Goal: Information Seeking & Learning: Learn about a topic

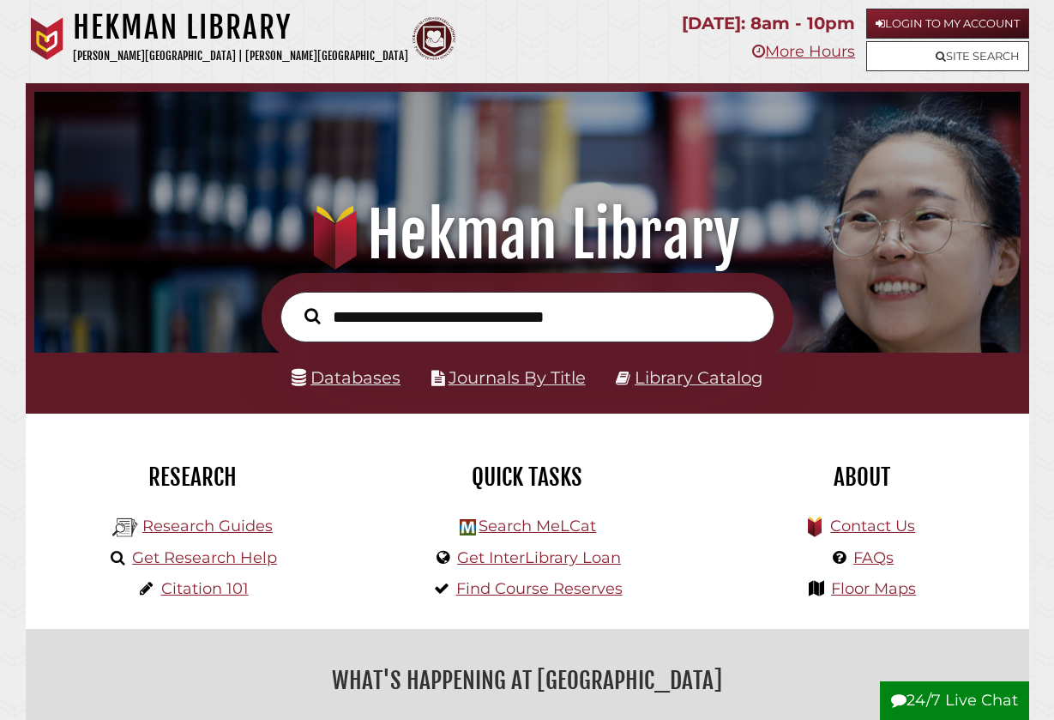
scroll to position [326, 978]
click at [360, 373] on link "Databases" at bounding box center [346, 377] width 109 height 21
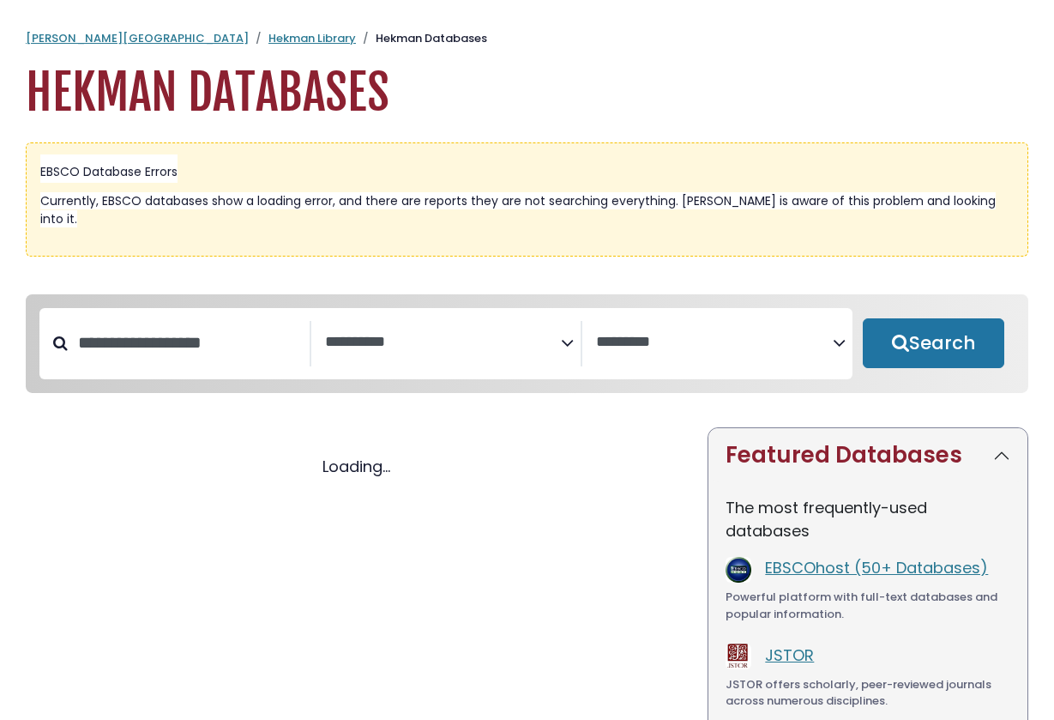
select select "Database Subject Filter"
select select "Database Vendors Filter"
select select "Database Subject Filter"
select select "Database Vendors Filter"
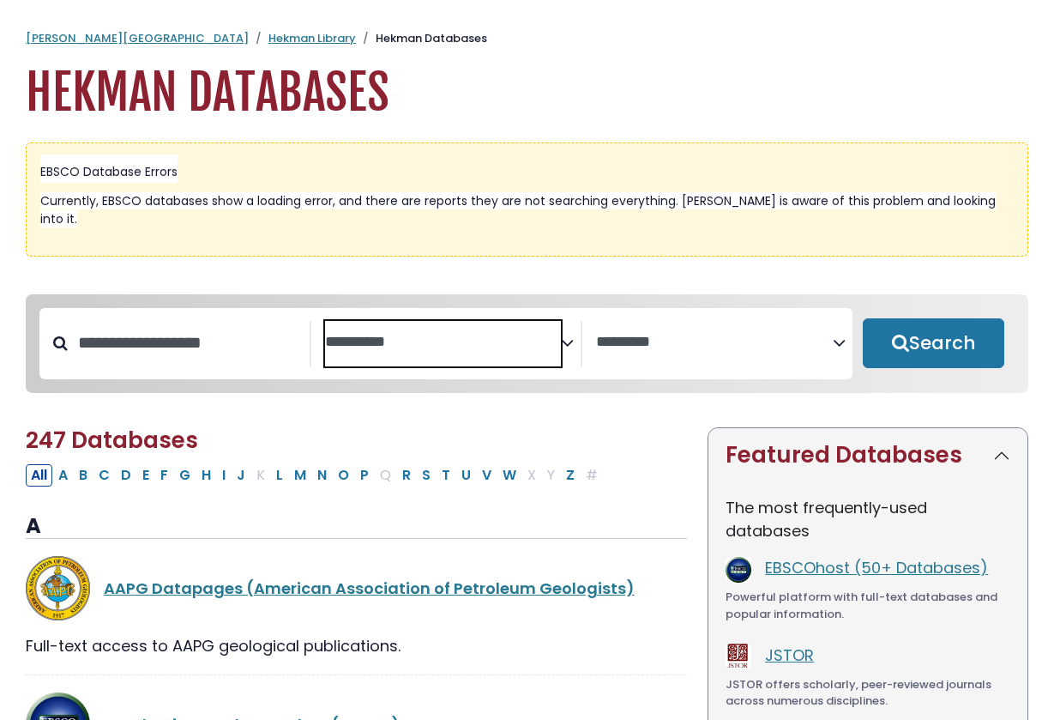
click at [376, 334] on textarea "Search" at bounding box center [443, 343] width 237 height 18
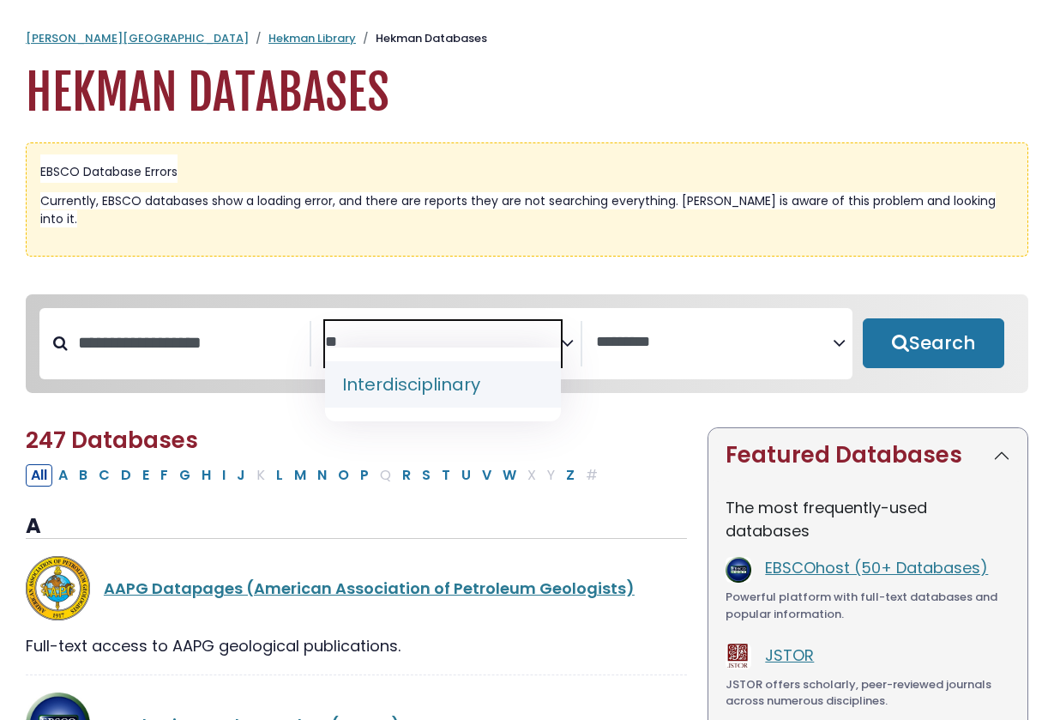
type textarea "*"
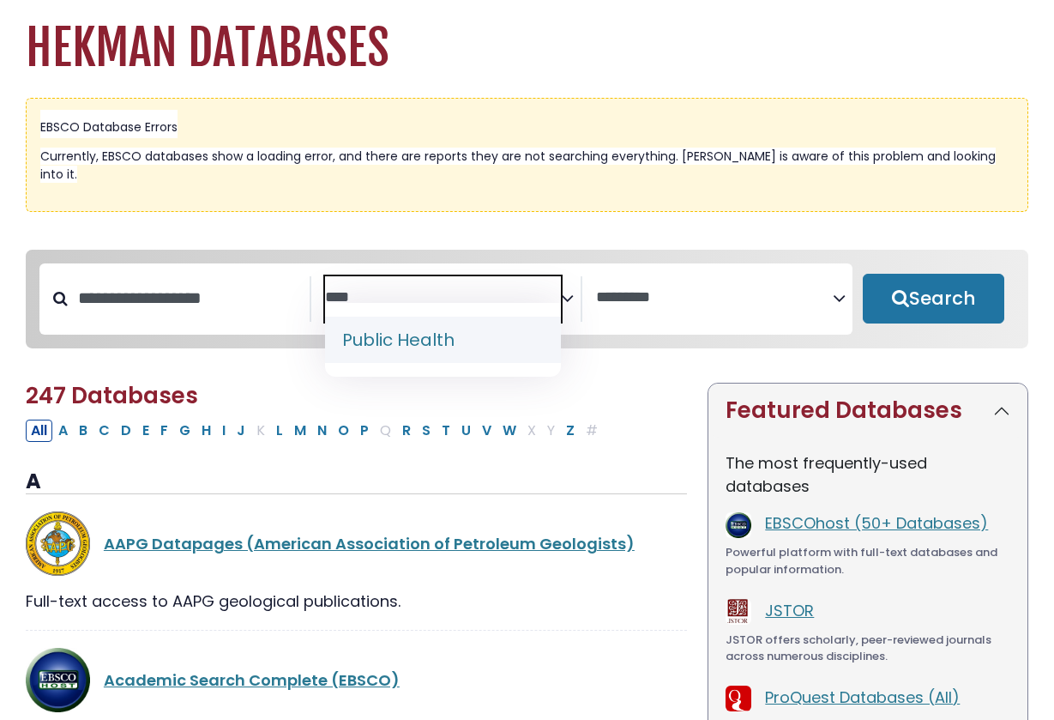
scroll to position [46, 0]
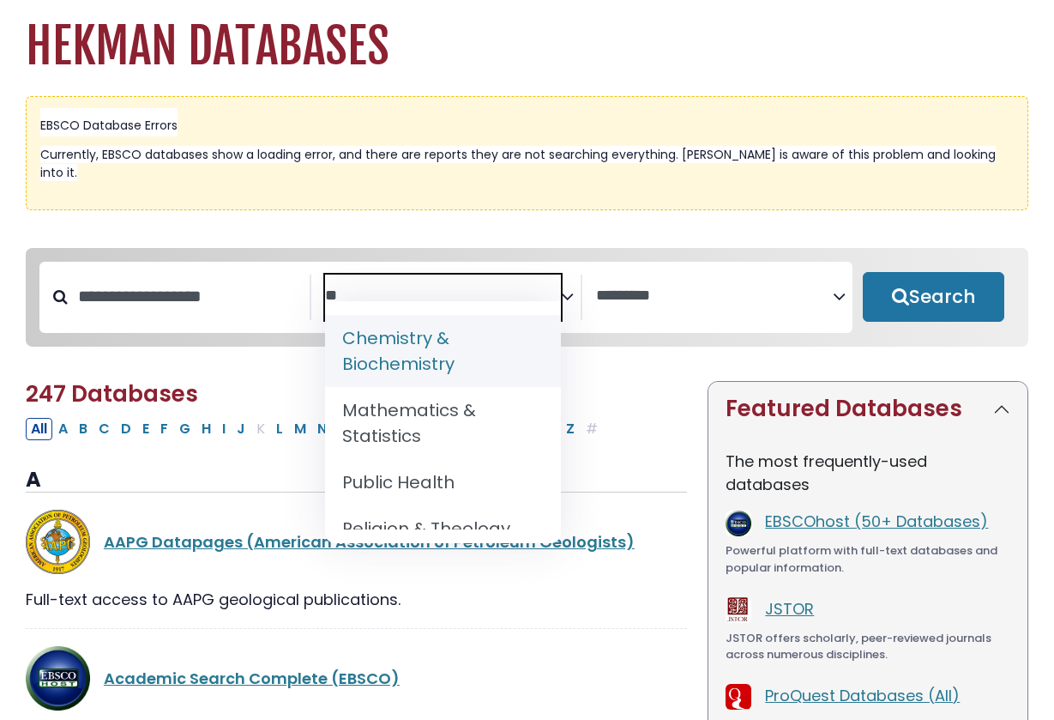
type textarea "*"
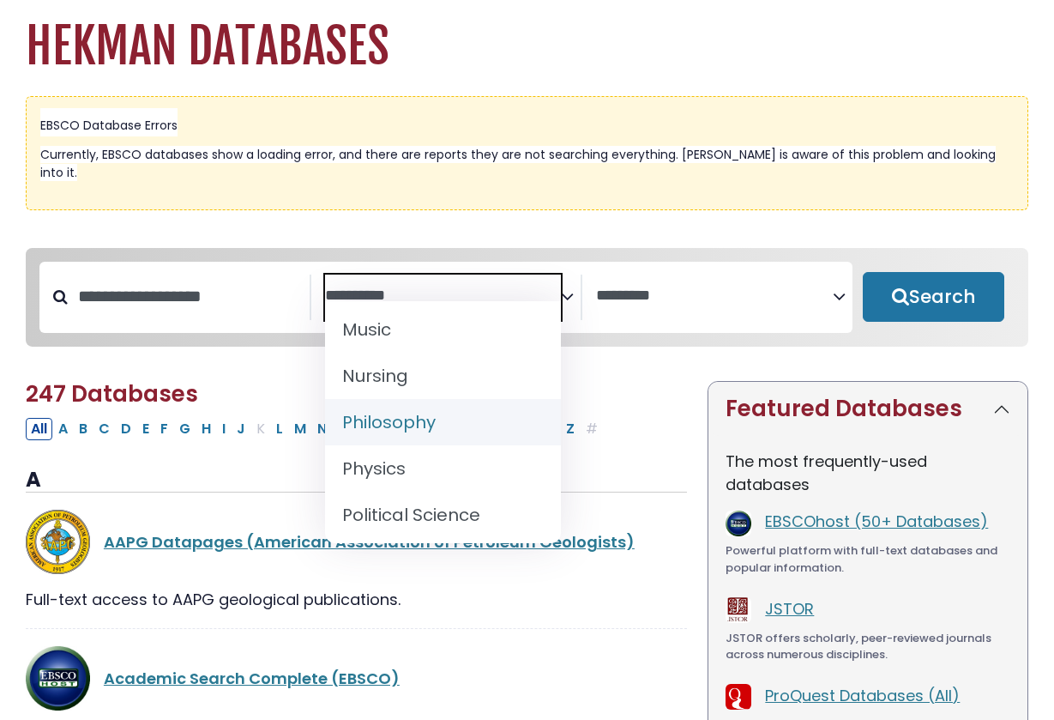
scroll to position [38, 0]
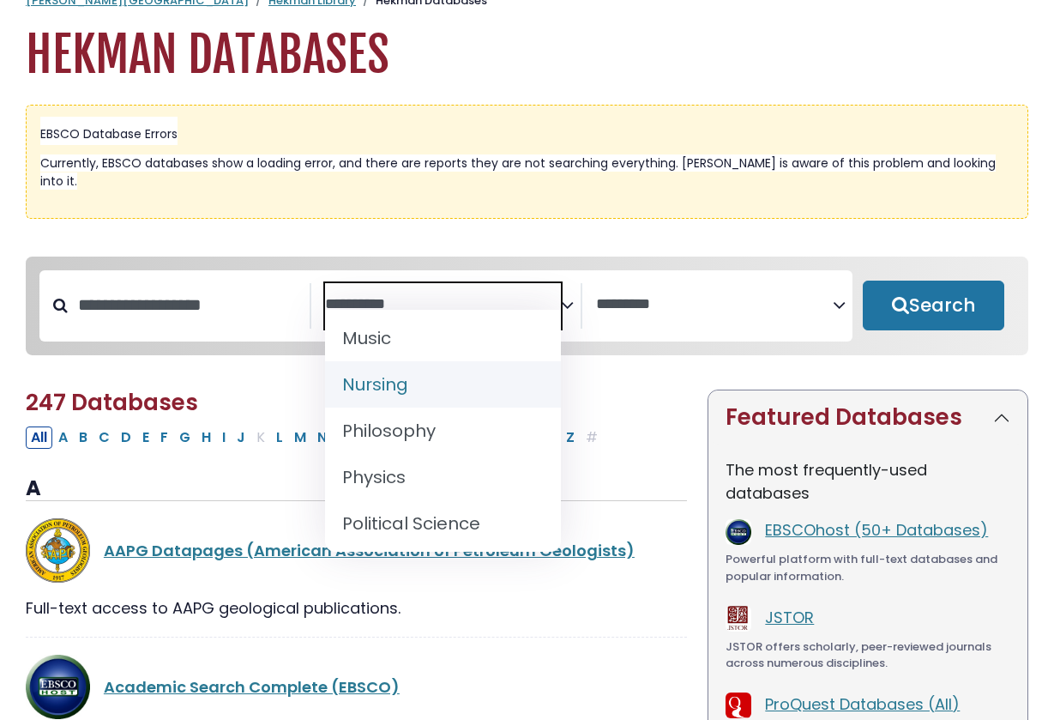
select select "*****"
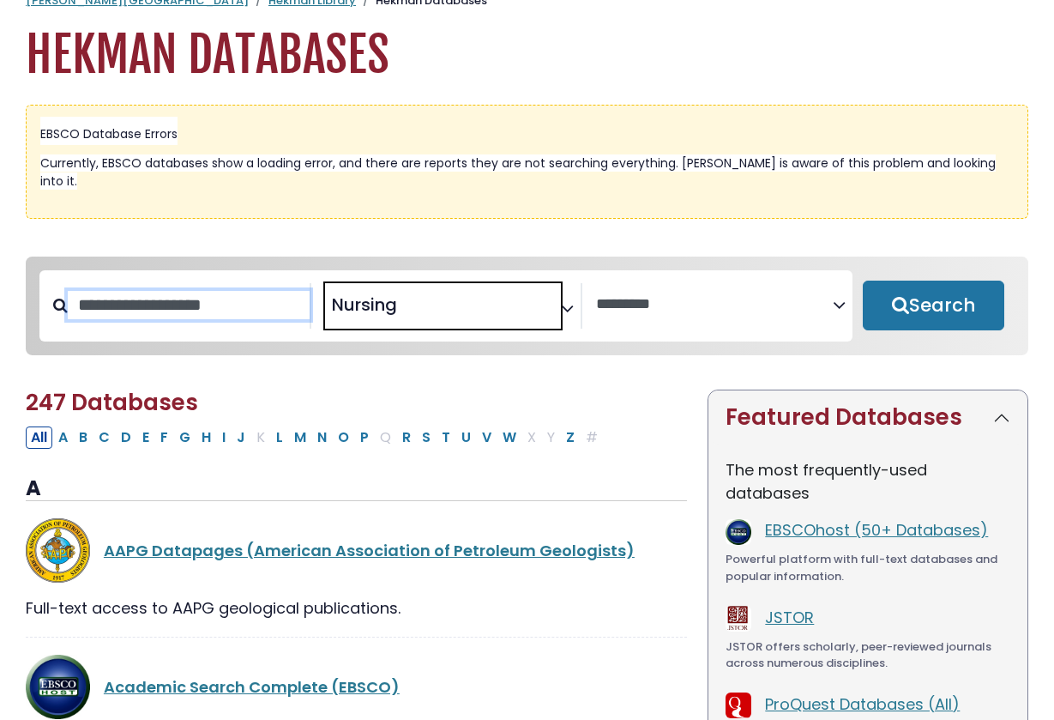
click at [207, 291] on input "Search database by title or keyword" at bounding box center [189, 305] width 242 height 28
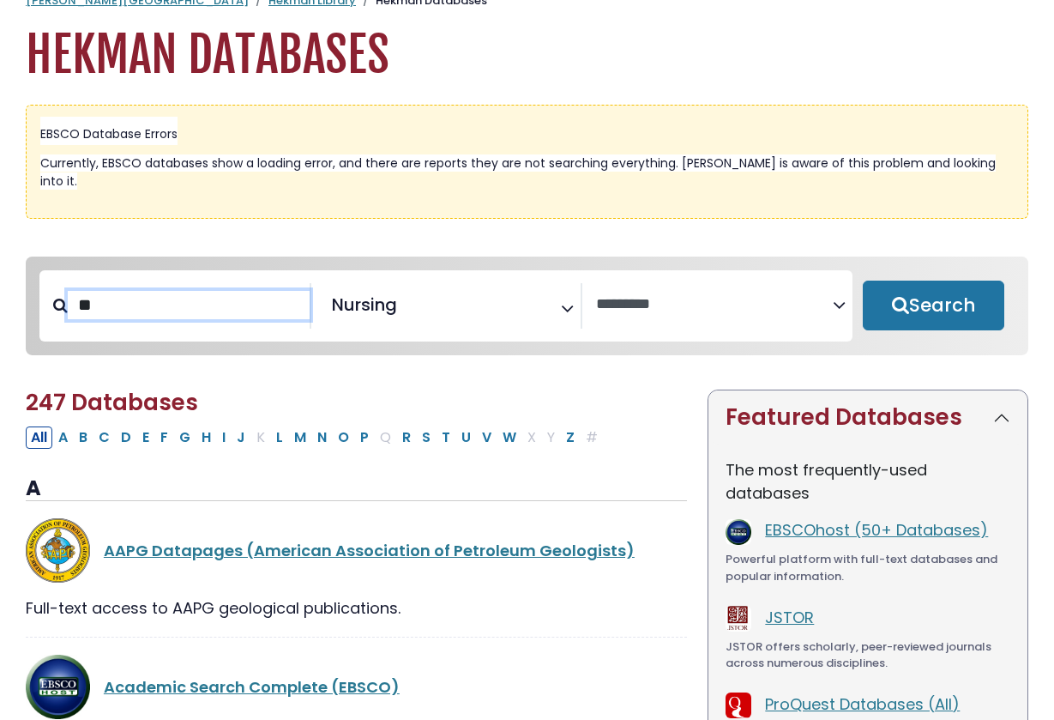
type input "*"
click at [933, 288] on button "Search" at bounding box center [934, 305] width 142 height 50
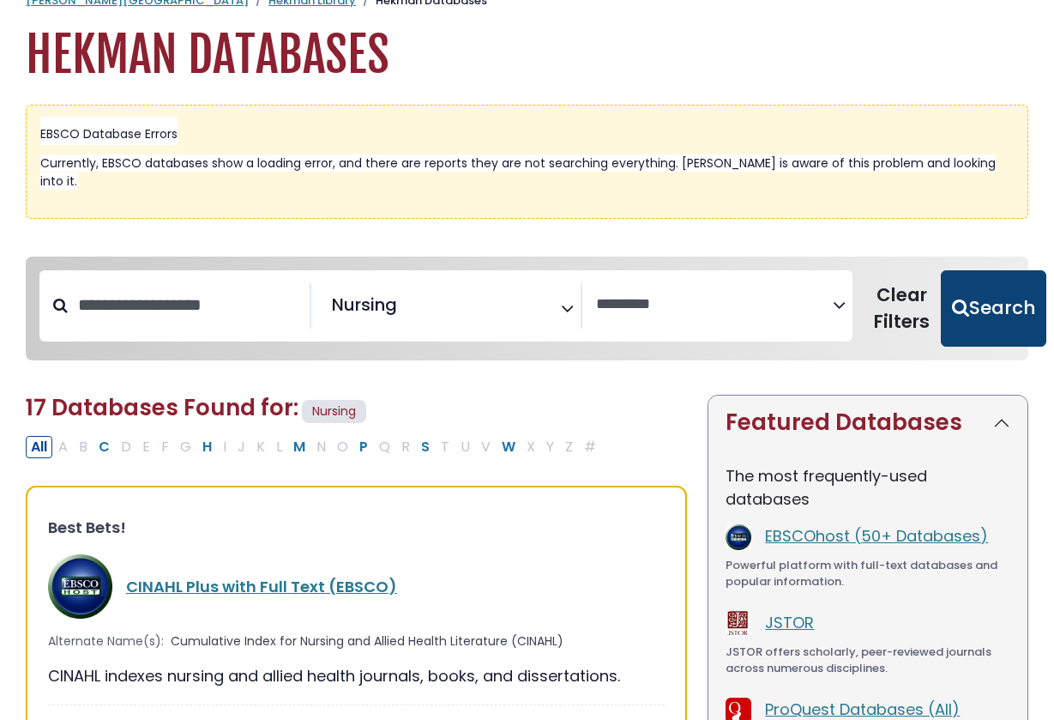
click at [967, 298] on button "Search" at bounding box center [993, 308] width 105 height 77
select select "Database Vendors Filter"
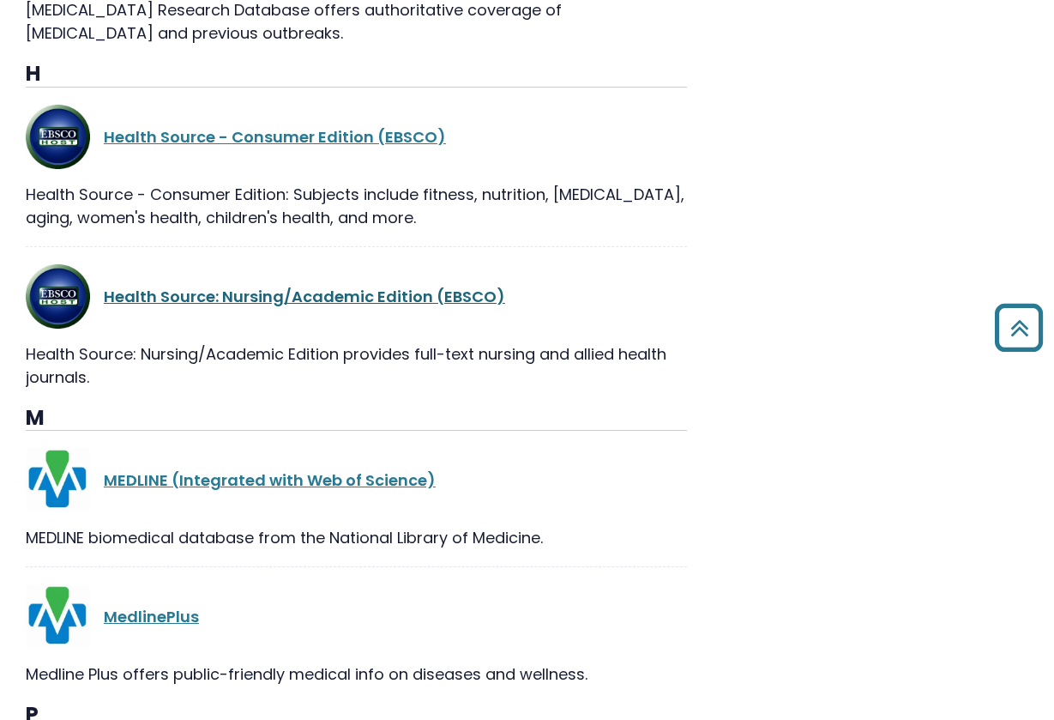
scroll to position [1407, 0]
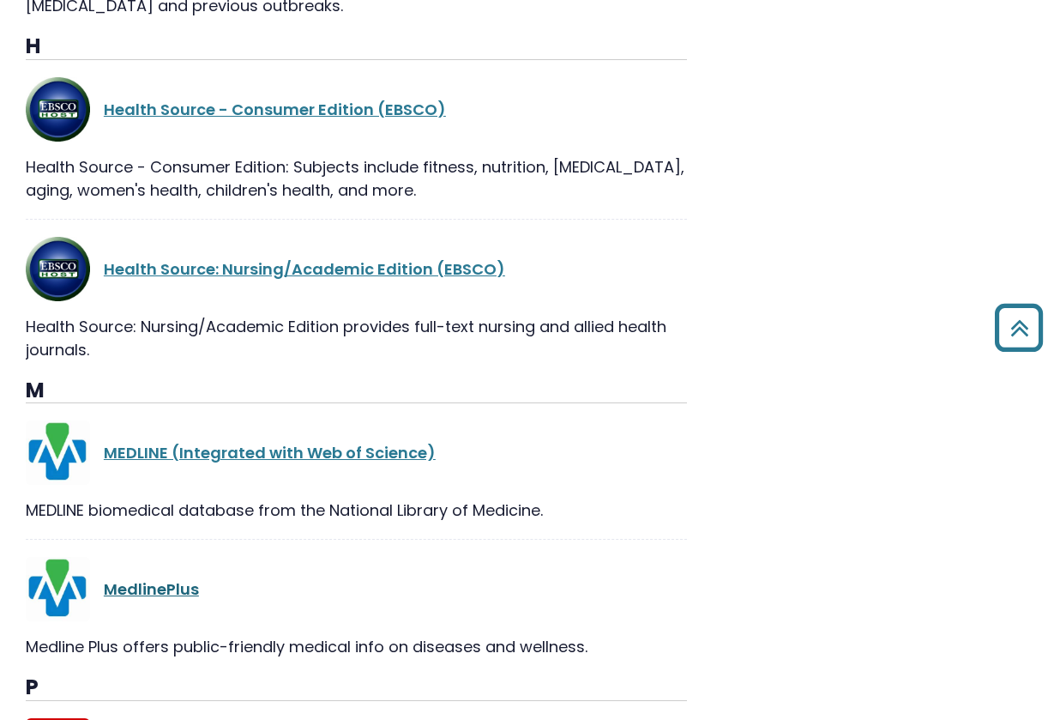
click at [121, 578] on link "MedlinePlus" at bounding box center [151, 588] width 95 height 21
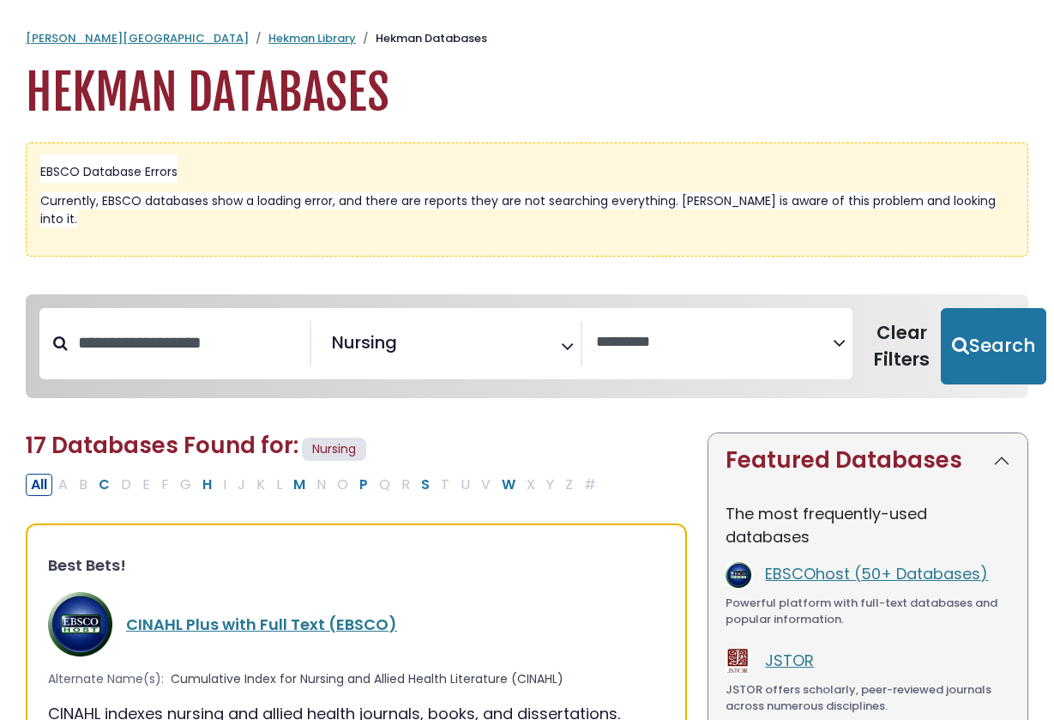
select select "Database Vendors Filter"
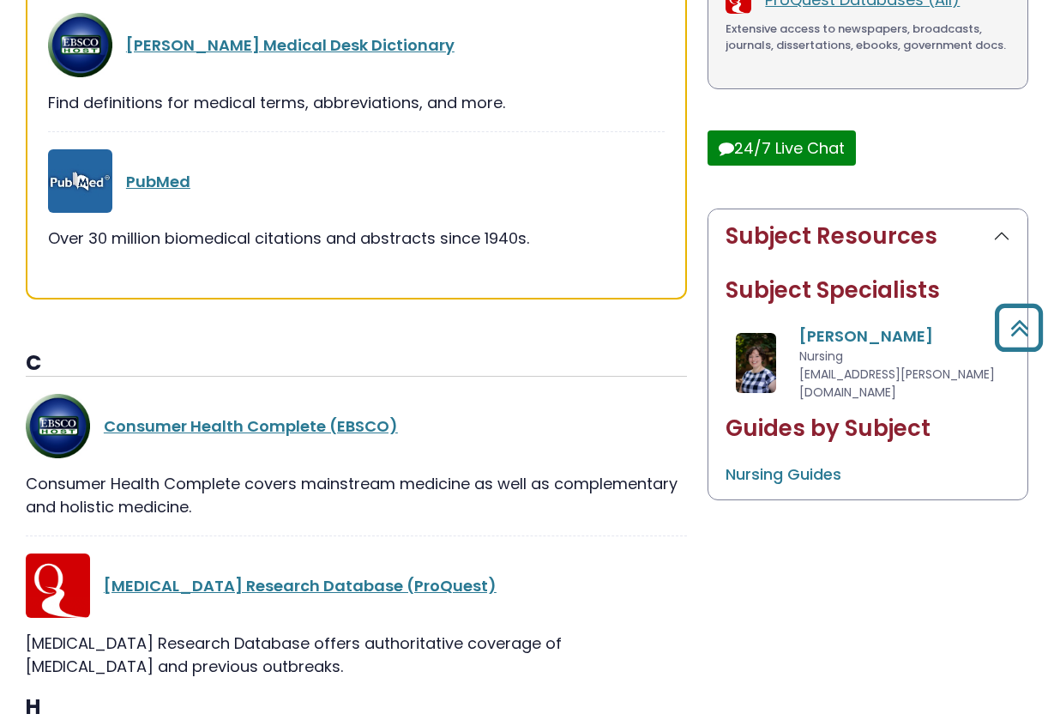
scroll to position [767, 0]
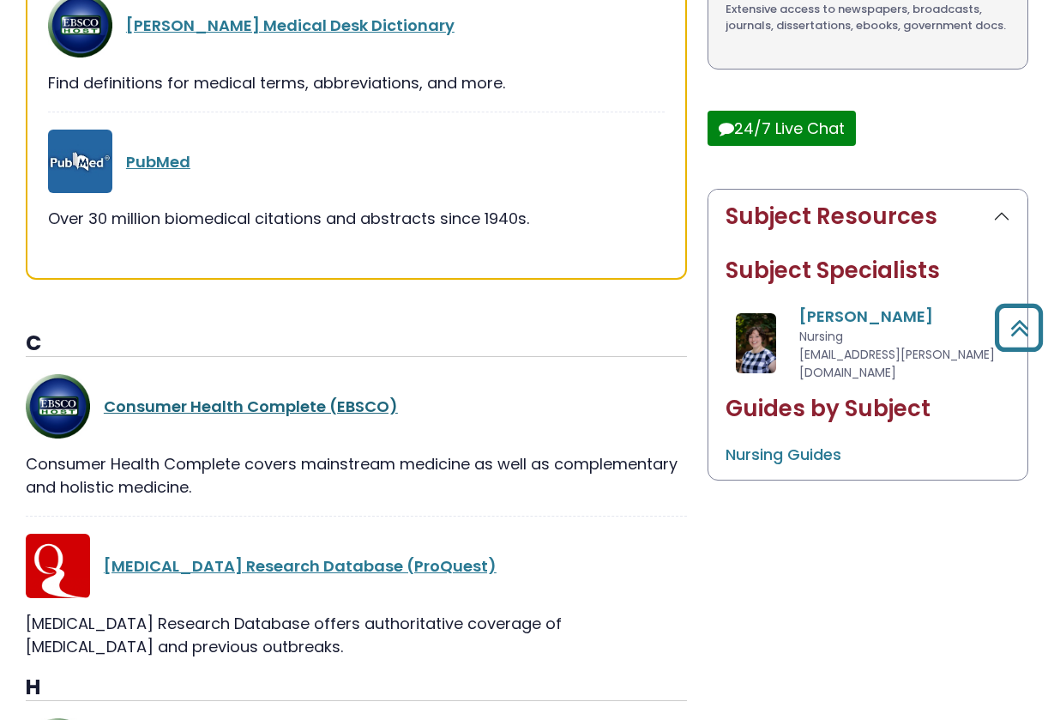
click at [262, 395] on link "Consumer Health Complete (EBSCO)" at bounding box center [251, 405] width 294 height 21
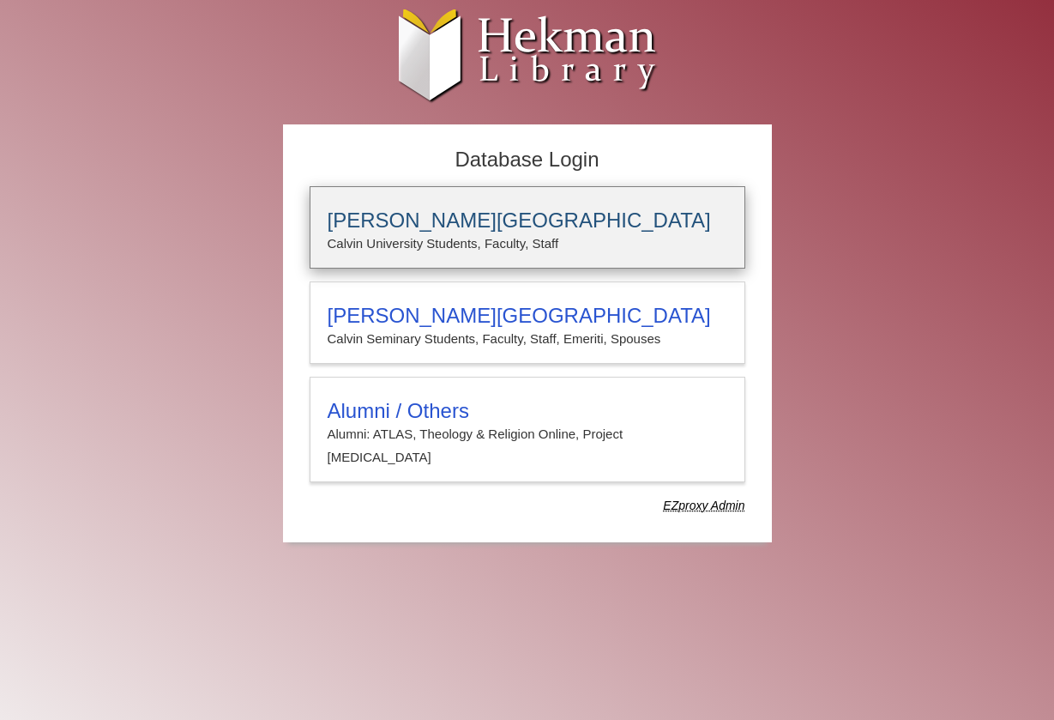
click at [515, 249] on p "Calvin University Students, Faculty, Staff" at bounding box center [528, 243] width 400 height 22
click at [415, 234] on p "Calvin University Students, Faculty, Staff" at bounding box center [528, 243] width 400 height 22
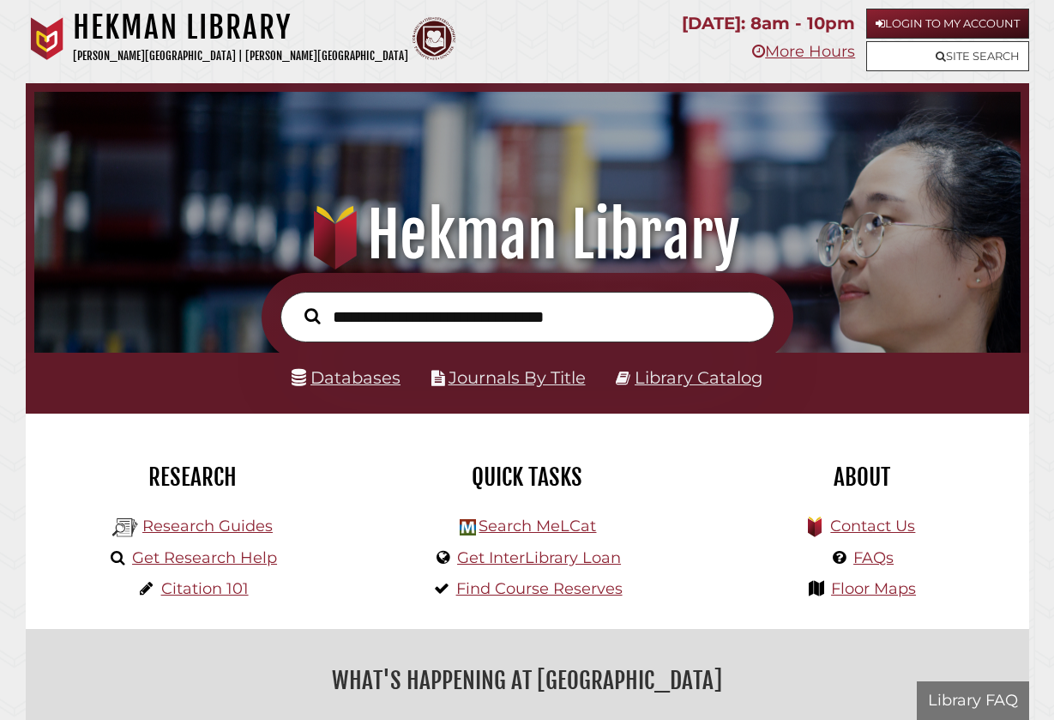
scroll to position [326, 978]
click at [540, 372] on link "Journals By Title" at bounding box center [517, 377] width 137 height 21
click at [501, 331] on input "text" at bounding box center [527, 317] width 494 height 51
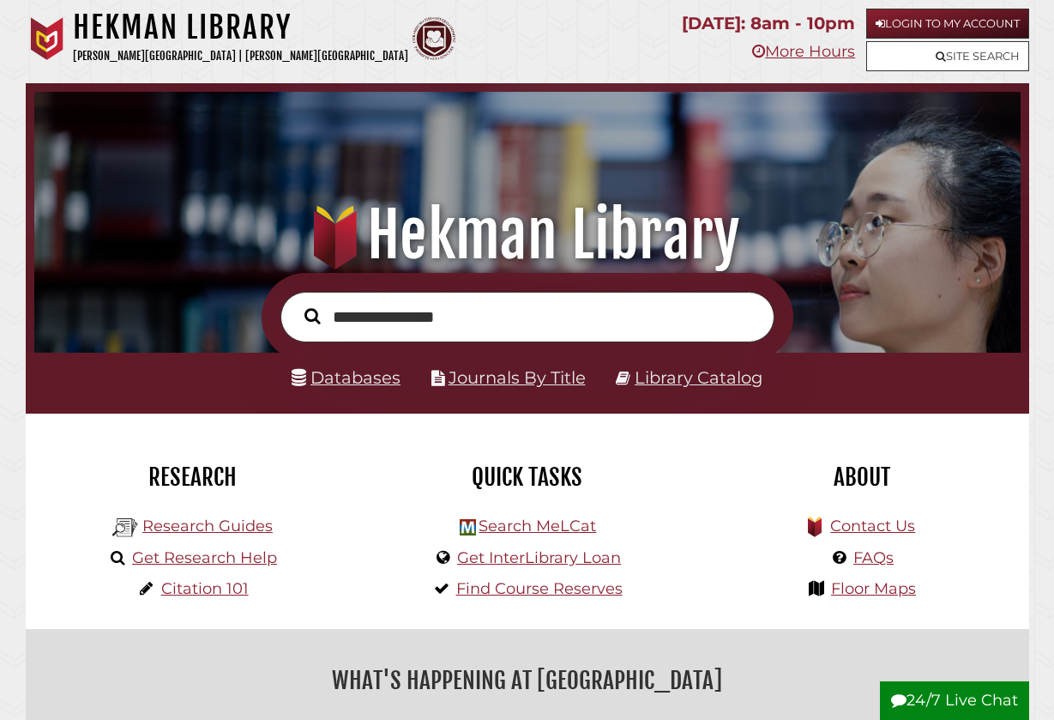
type input "**********"
click at [311, 314] on button "Search" at bounding box center [312, 316] width 33 height 24
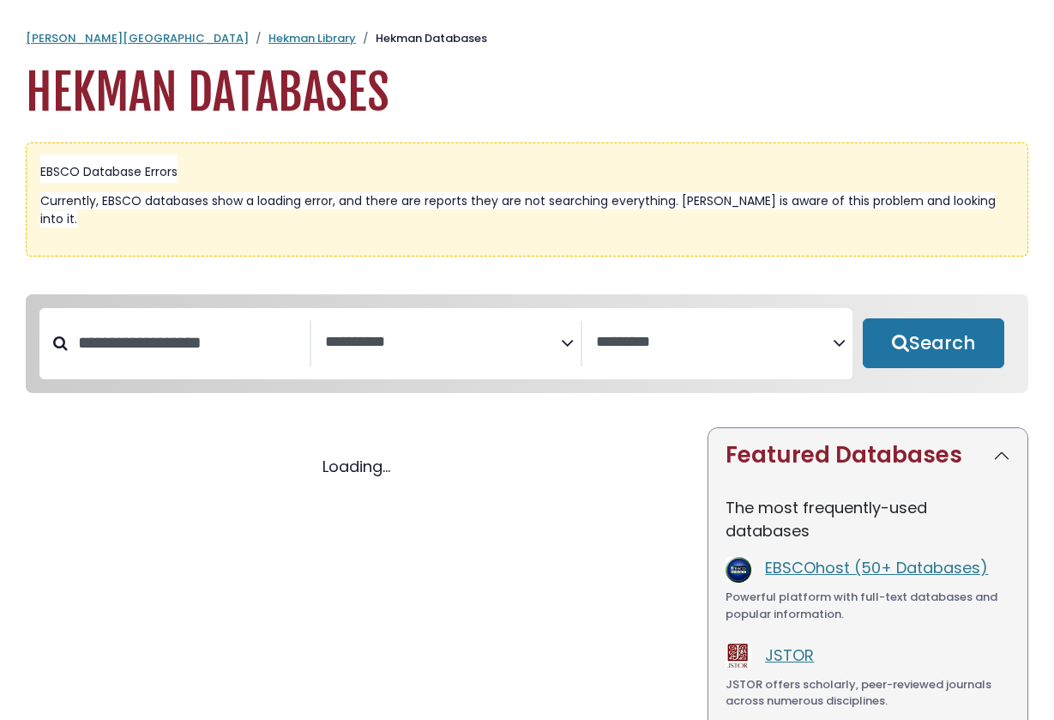
select select "Database Subject Filter"
select select "Database Vendors Filter"
select select "Database Subject Filter"
select select "Database Vendors Filter"
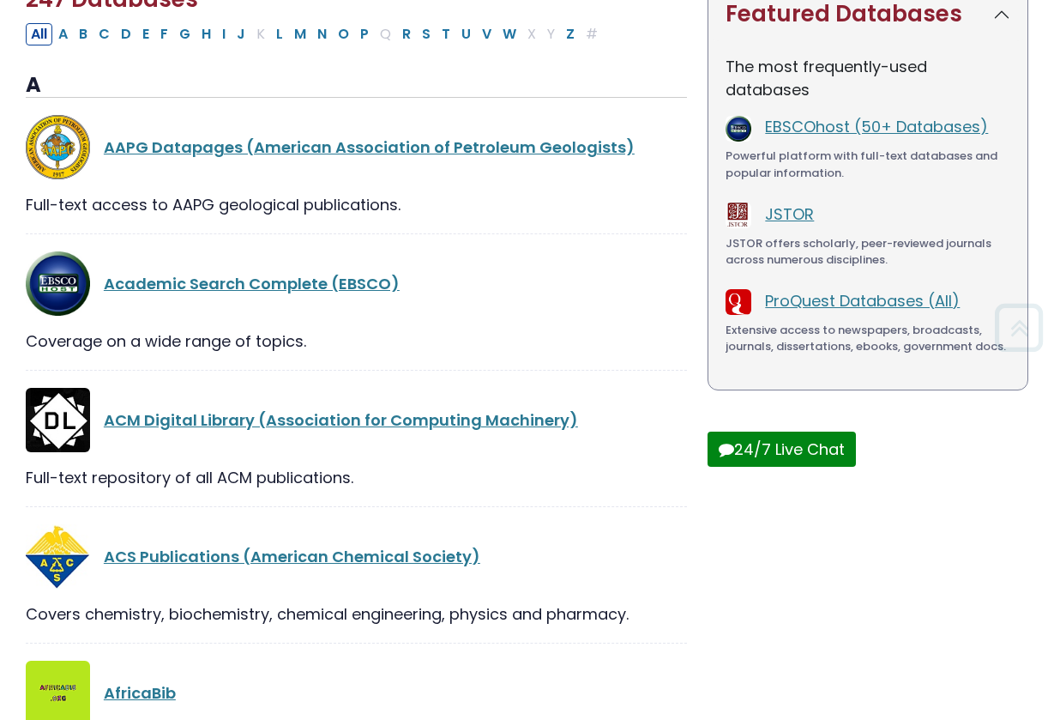
scroll to position [467, 0]
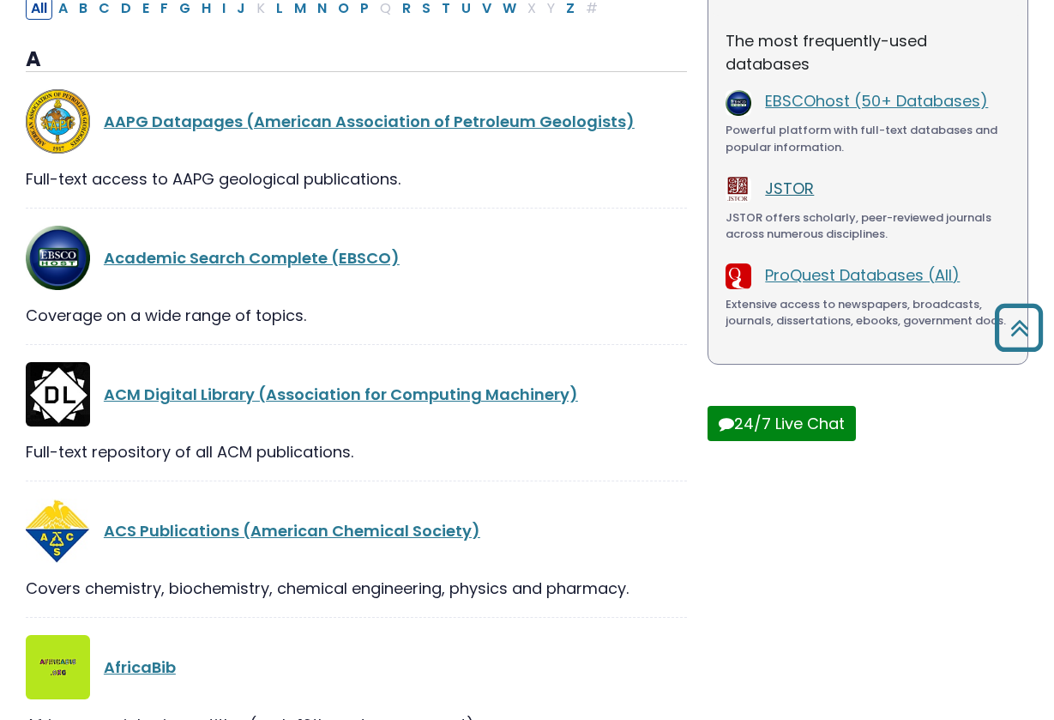
click at [786, 178] on link "JSTOR" at bounding box center [789, 188] width 49 height 21
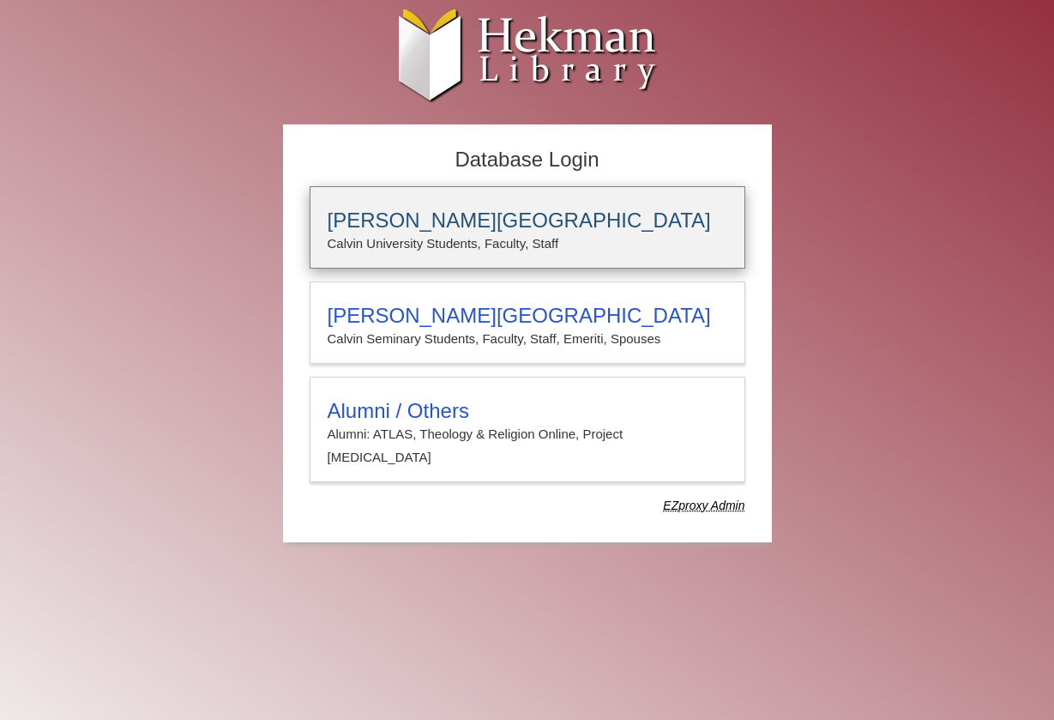
click at [497, 228] on h3 "[PERSON_NAME][GEOGRAPHIC_DATA]" at bounding box center [528, 220] width 400 height 24
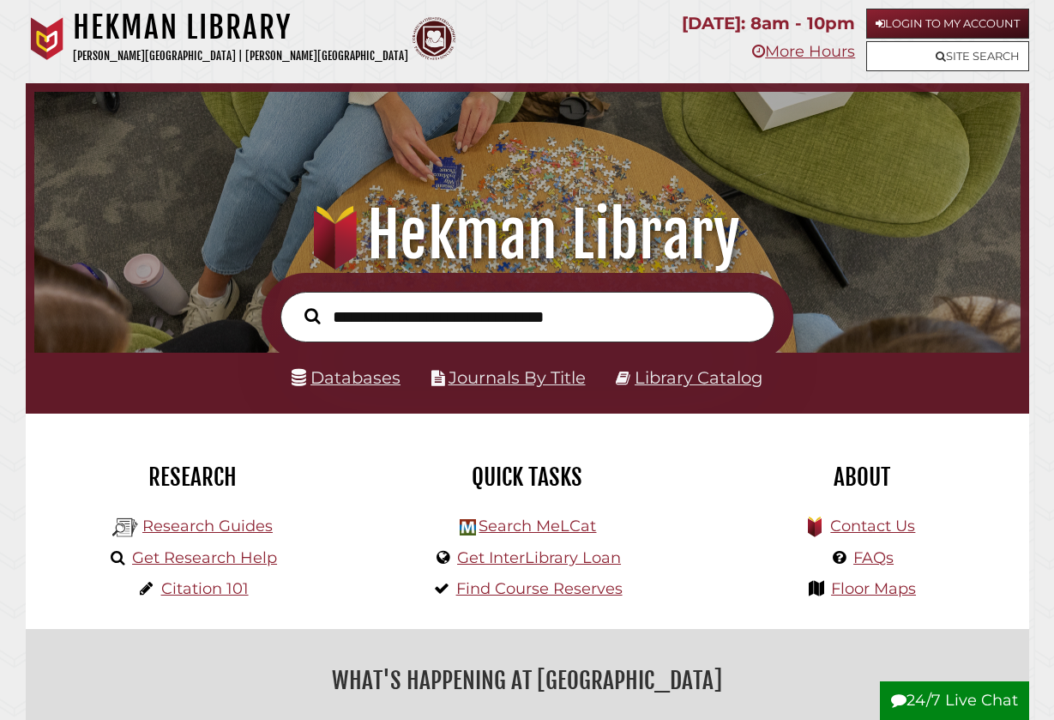
scroll to position [326, 978]
click at [531, 523] on link "Search MeLCat" at bounding box center [537, 525] width 117 height 19
click at [346, 367] on link "Databases" at bounding box center [346, 377] width 109 height 21
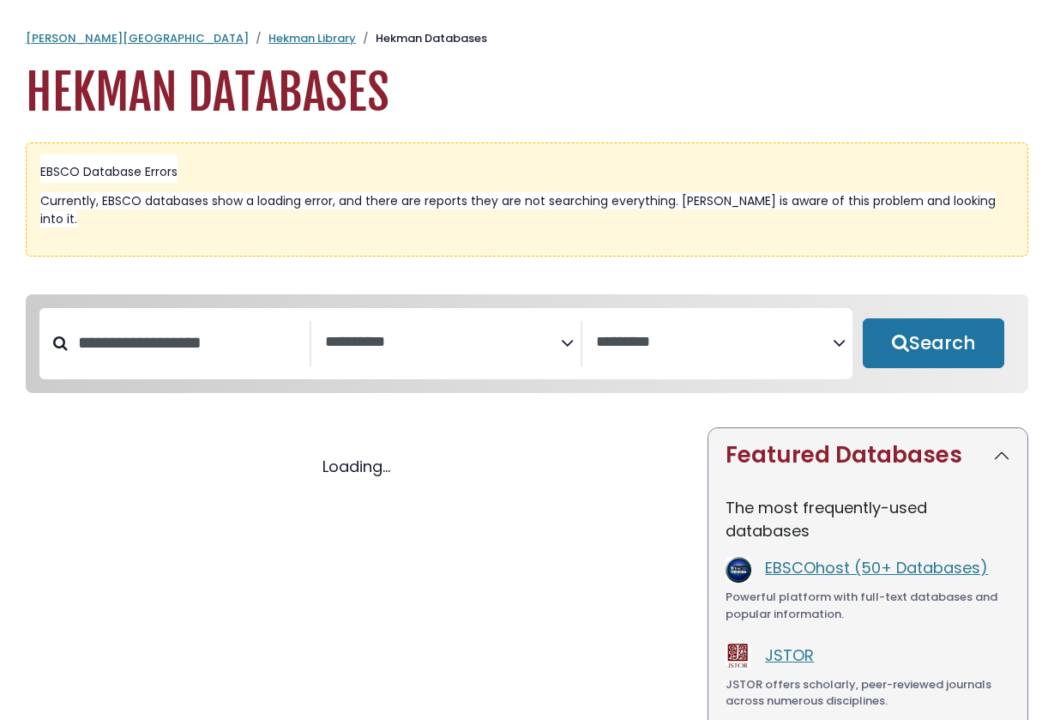
select select "Database Subject Filter"
select select "Database Vendors Filter"
select select "Database Subject Filter"
select select "Database Vendors Filter"
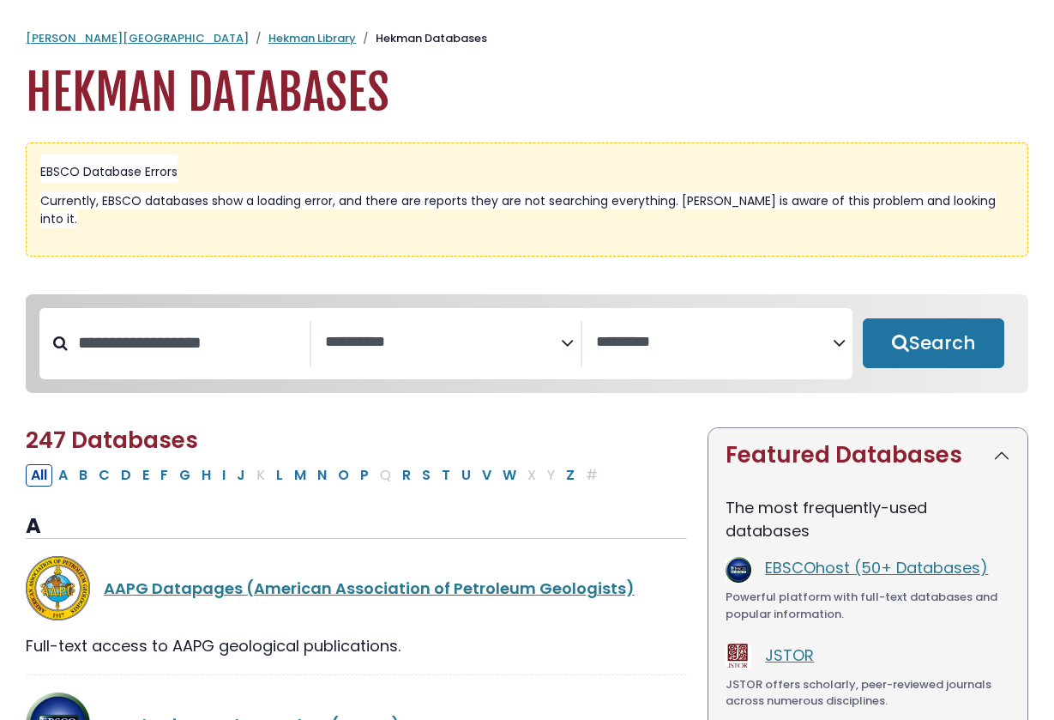
click at [357, 334] on textarea "Search" at bounding box center [443, 343] width 237 height 18
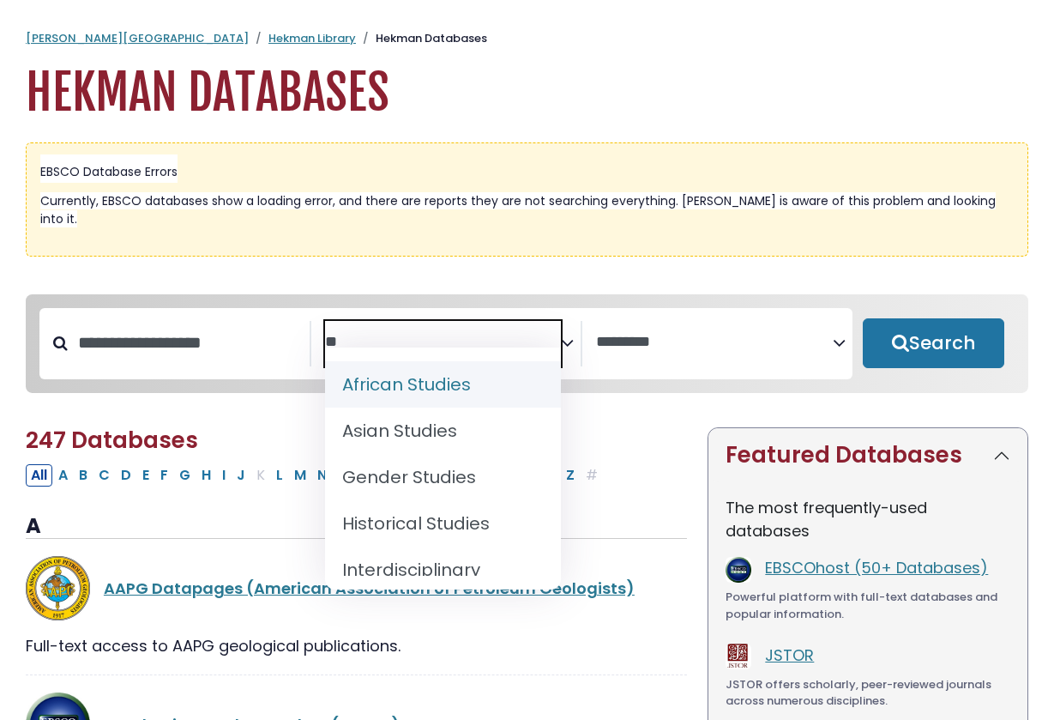
type textarea "*"
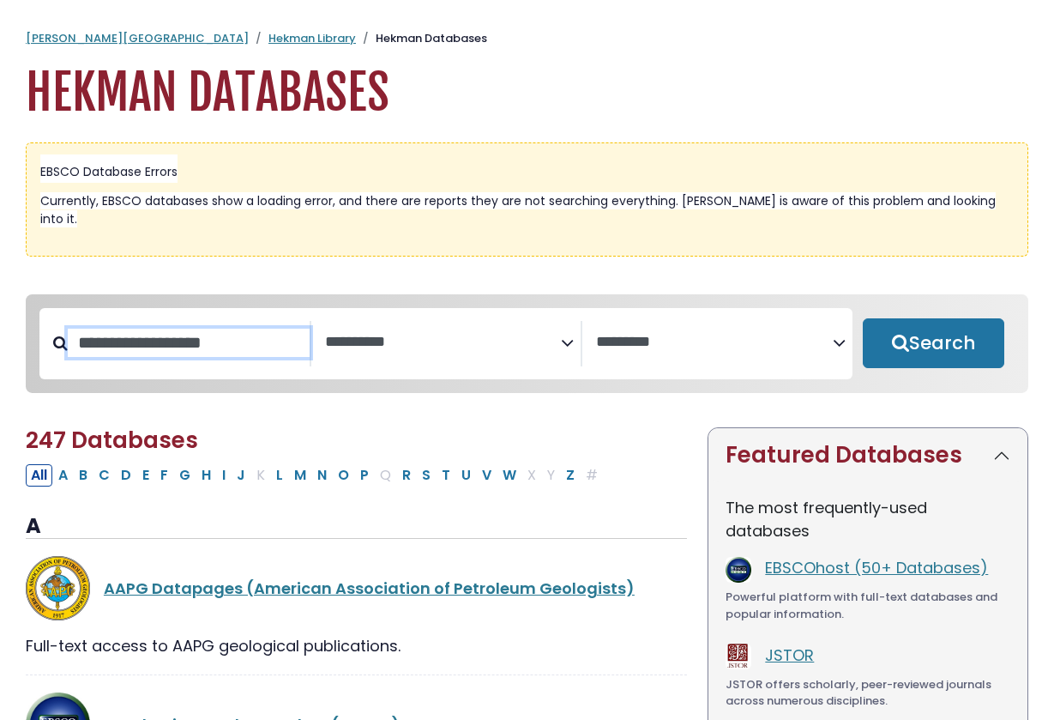
click at [226, 328] on input "Search database by title or keyword" at bounding box center [189, 342] width 242 height 28
type input "***"
click at [933, 326] on button "Search" at bounding box center [934, 343] width 142 height 50
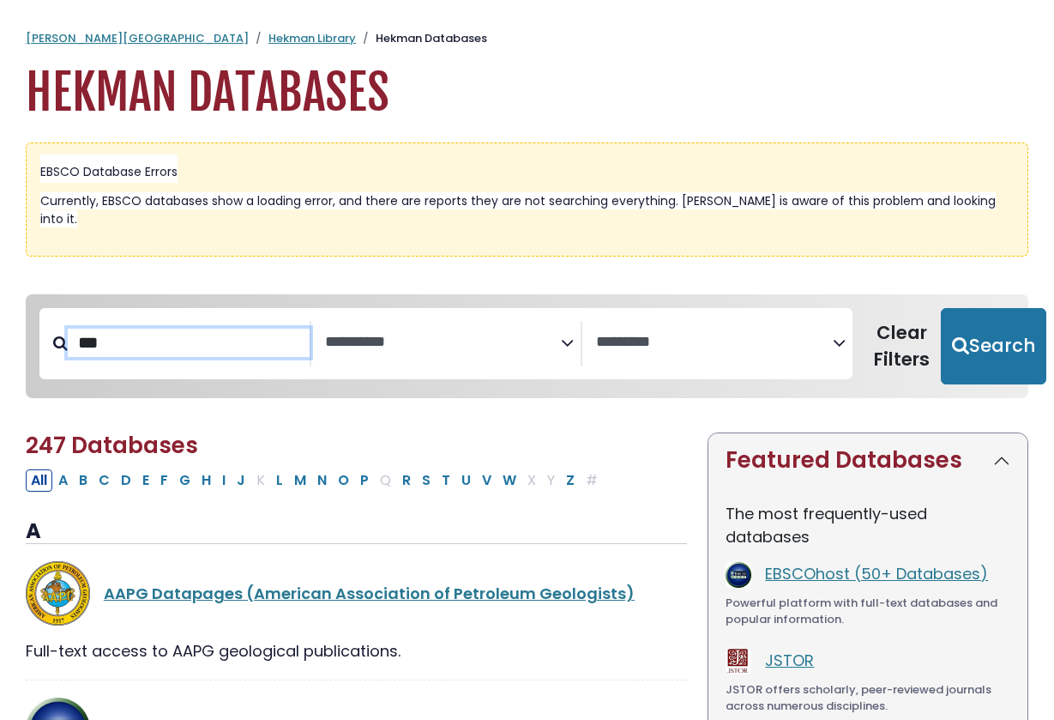
select select "Database Subject Filter"
select select "Database Vendors Filter"
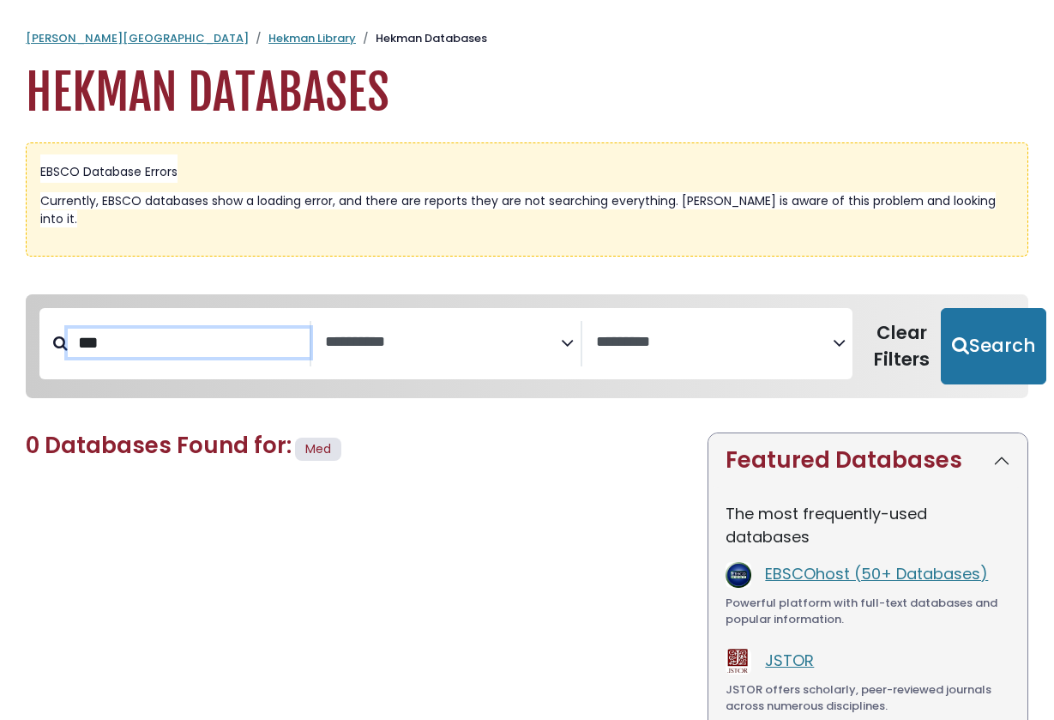
click at [174, 329] on input "***" at bounding box center [189, 342] width 242 height 28
type input "*"
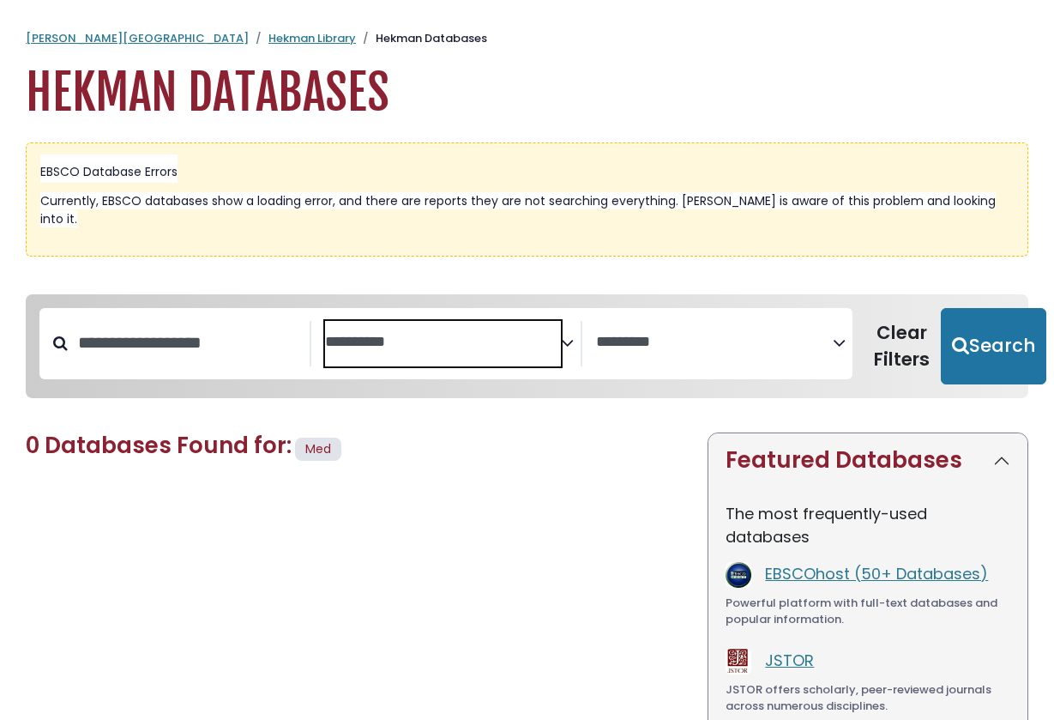
click at [409, 334] on textarea "Search" at bounding box center [443, 343] width 237 height 18
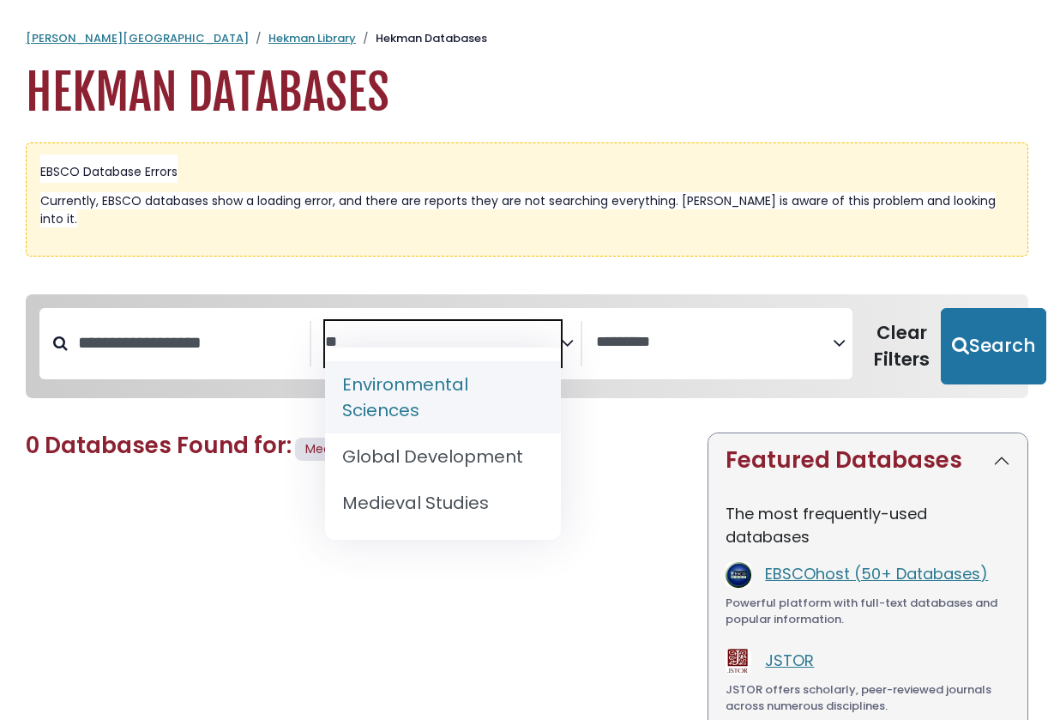
type textarea "*"
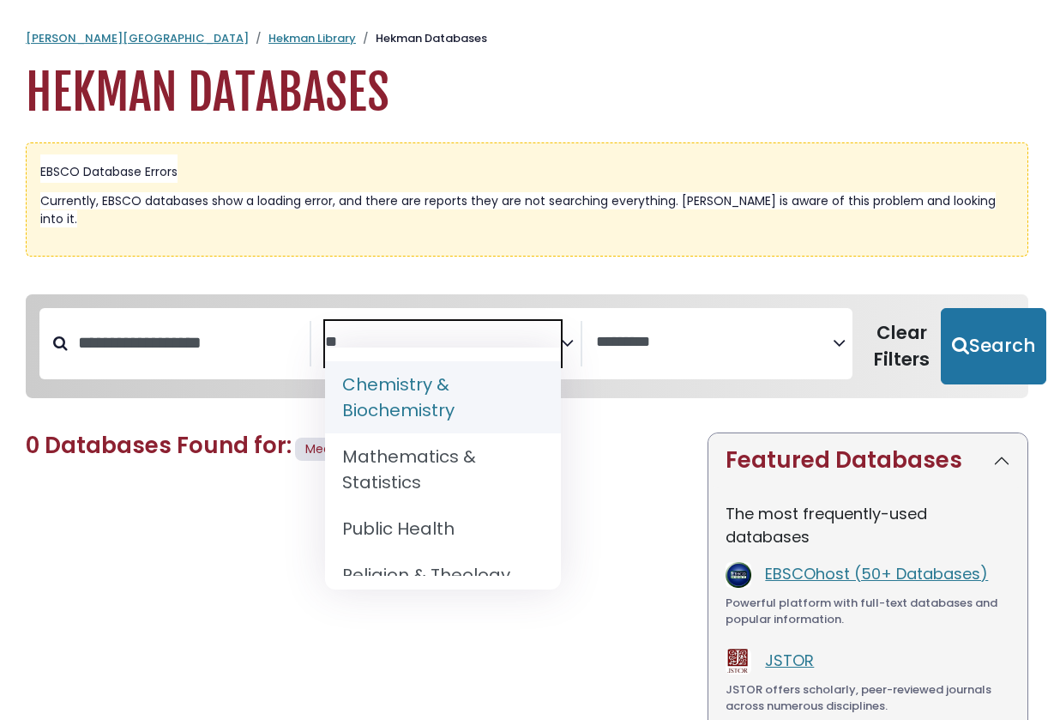
type textarea "*"
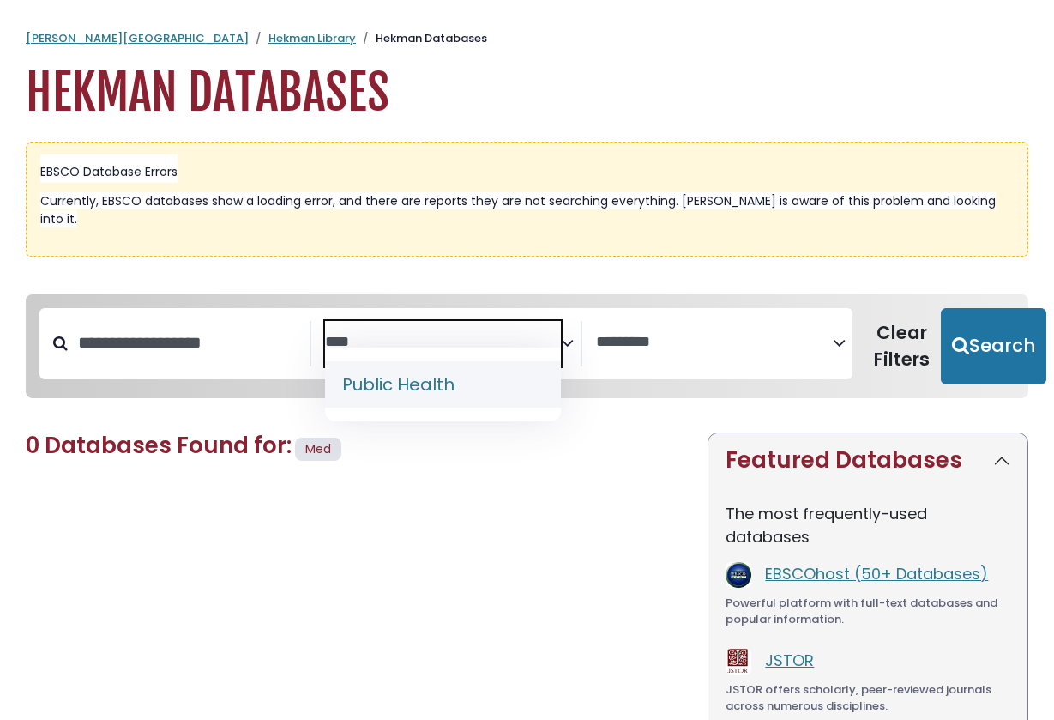
type textarea "****"
select select "*****"
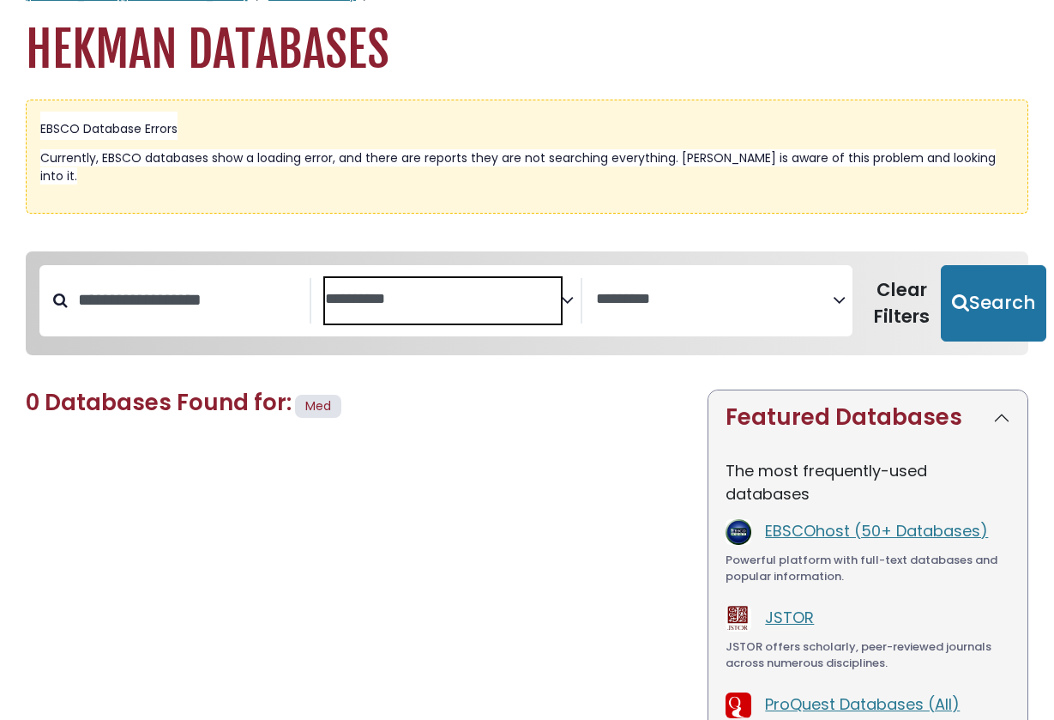
scroll to position [45, 0]
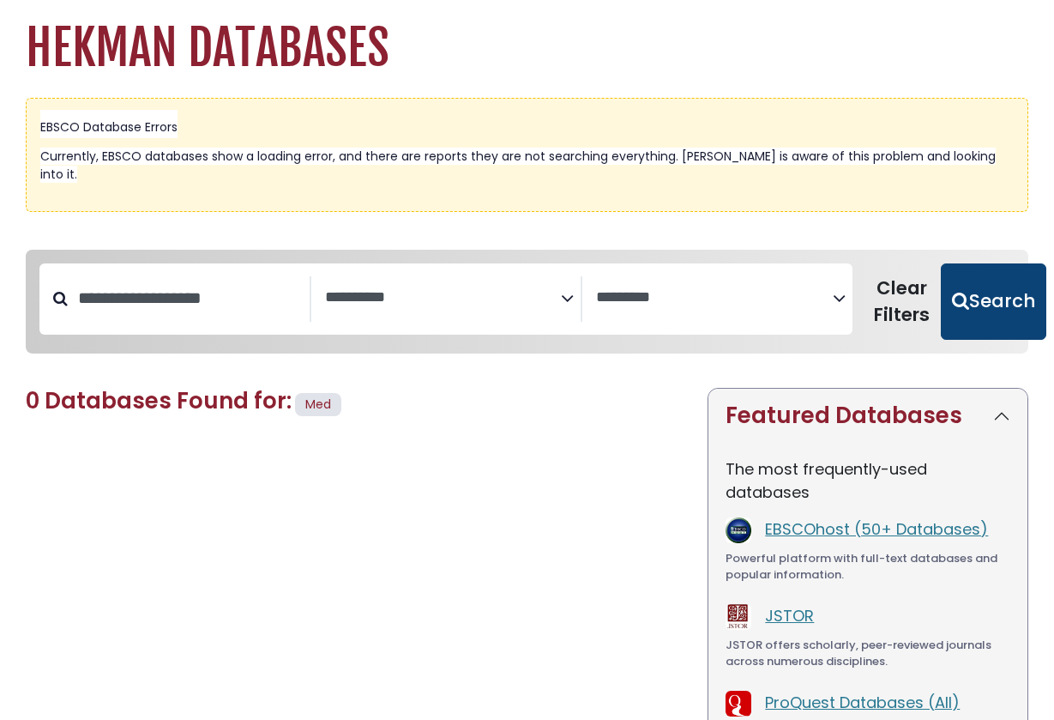
click at [955, 294] on button "Search" at bounding box center [993, 301] width 105 height 77
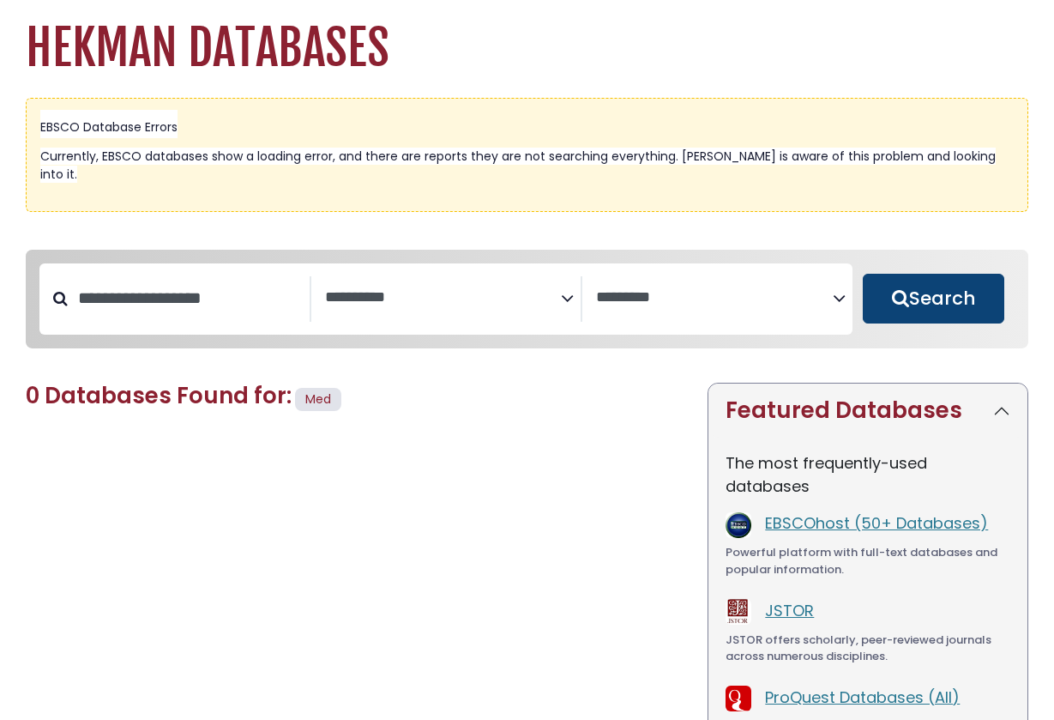
select select "Database Subject Filter"
select select "Database Vendors Filter"
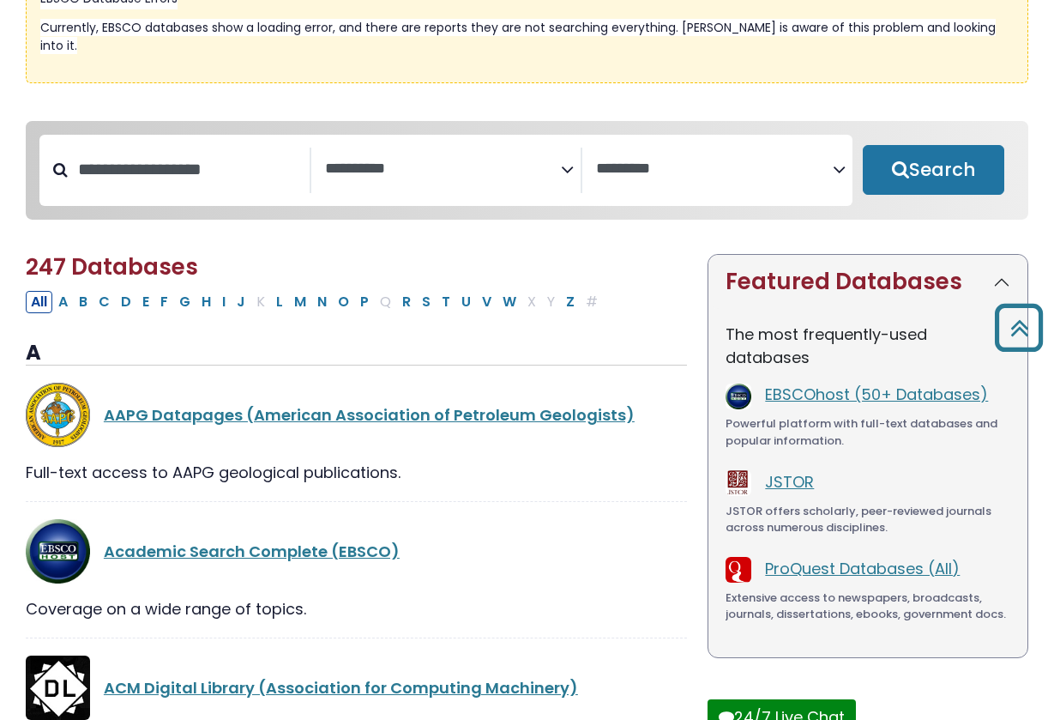
scroll to position [113, 0]
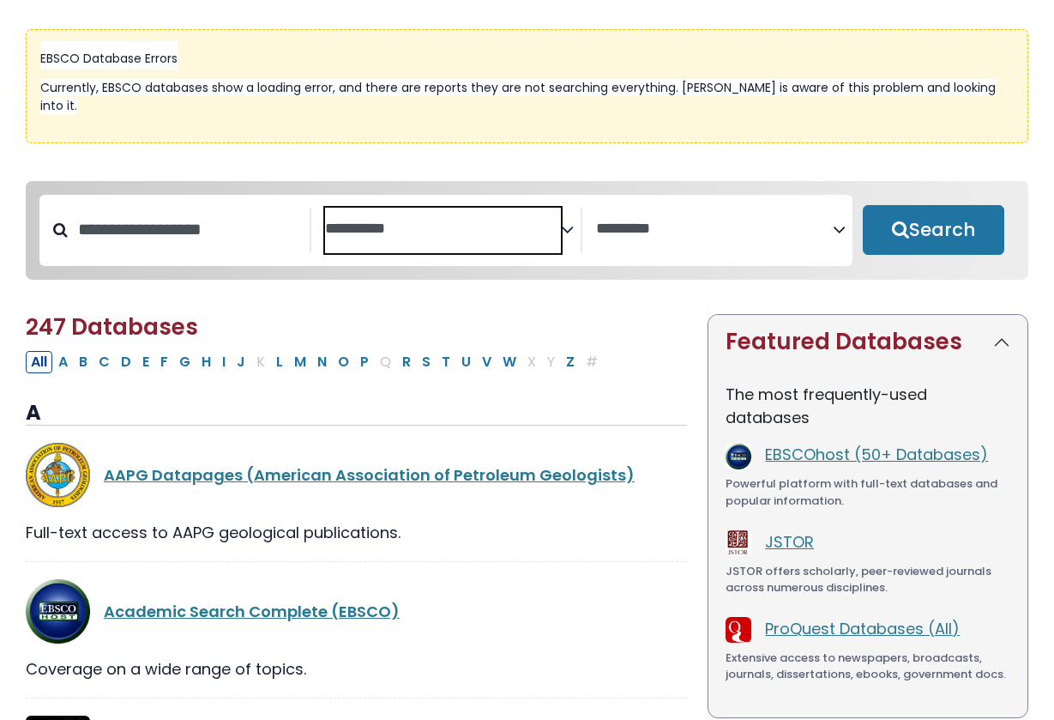
click at [446, 208] on span "Search filters" at bounding box center [443, 231] width 237 height 46
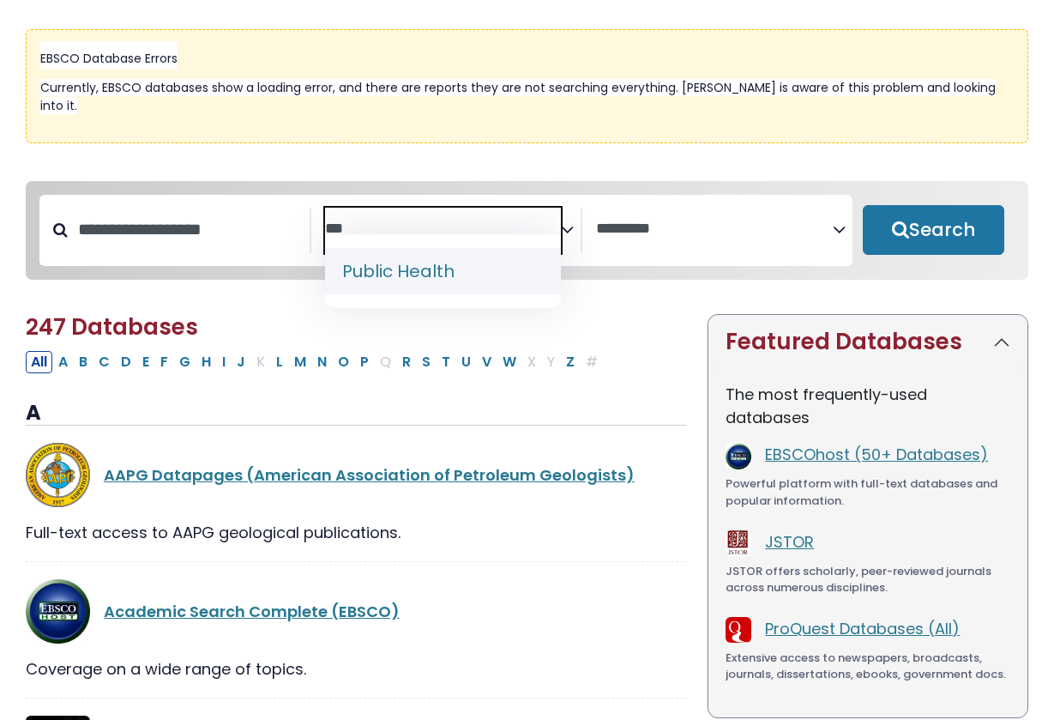
type textarea "***"
select select "*****"
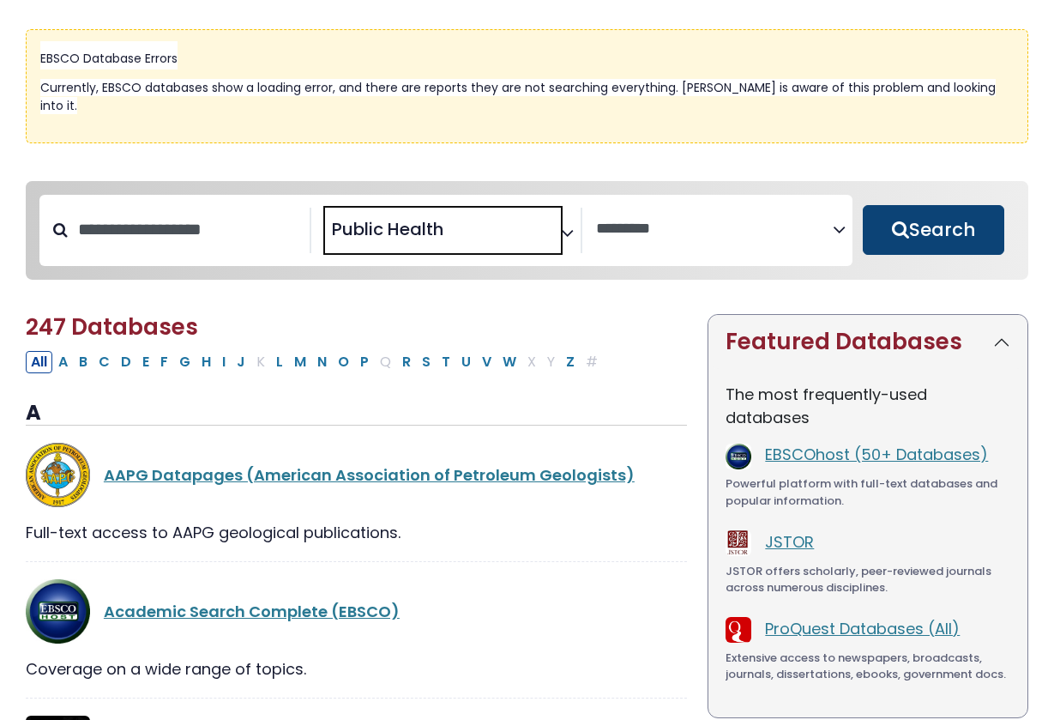
click at [933, 219] on button "Search" at bounding box center [934, 230] width 142 height 50
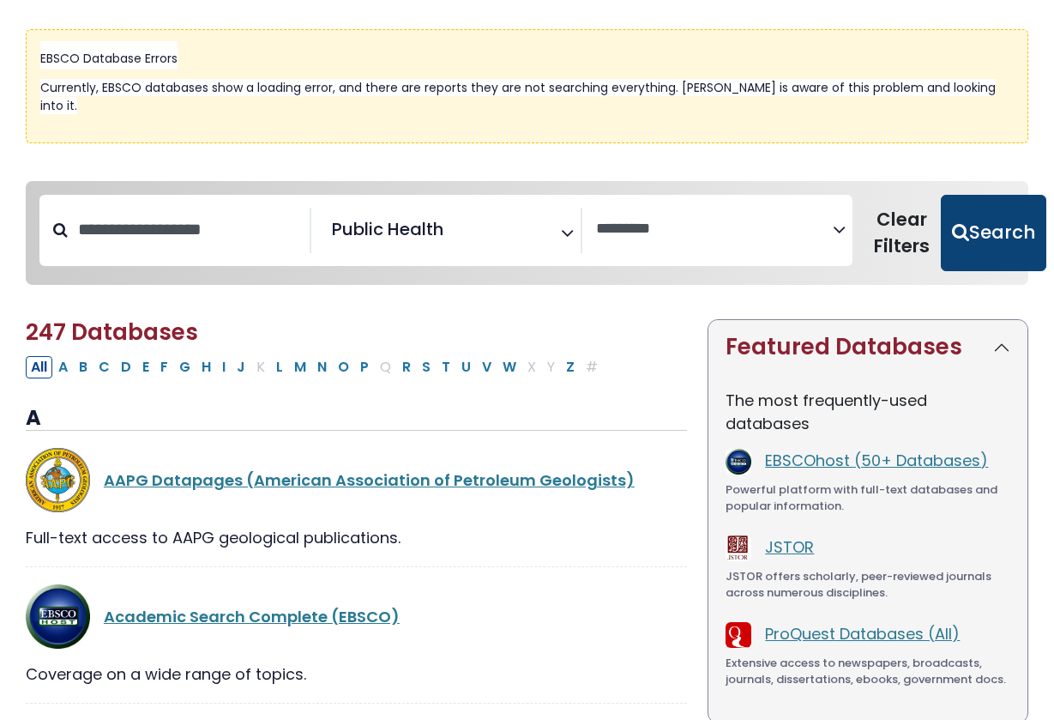
select select "Database Vendors Filter"
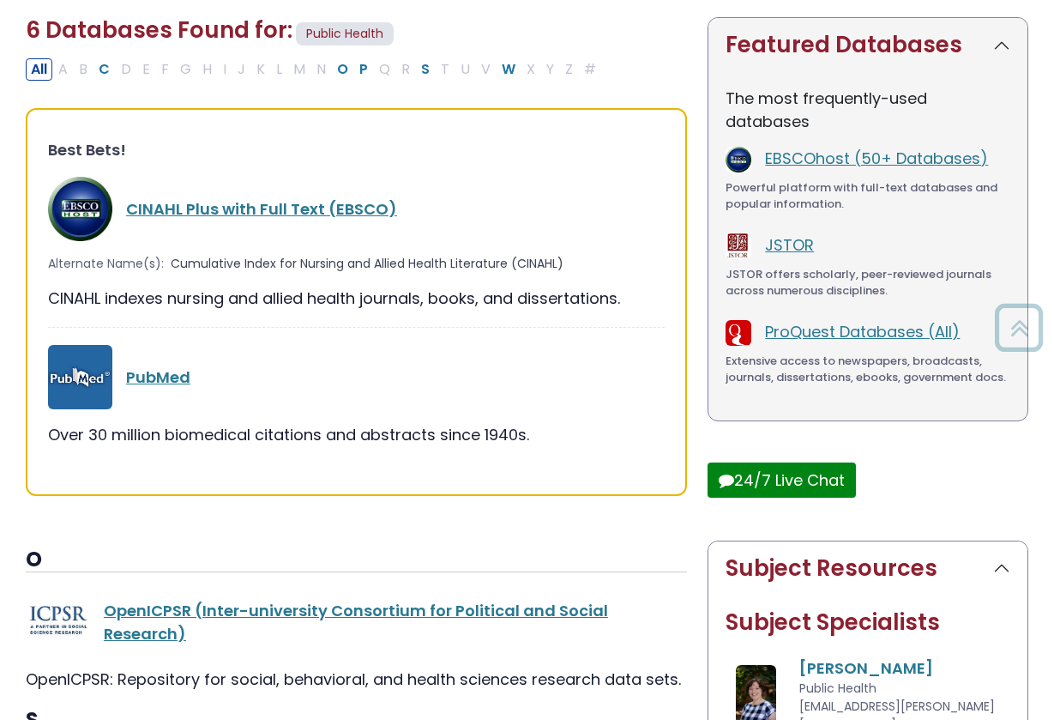
scroll to position [416, 0]
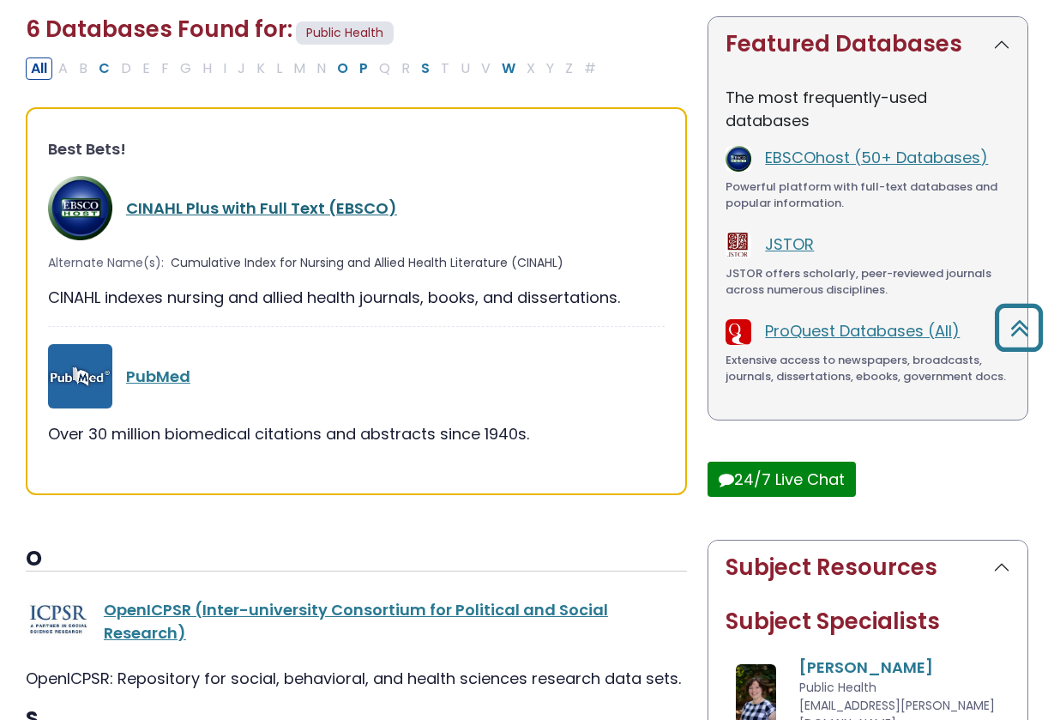
click at [233, 197] on link "CINAHL Plus with Full Text (EBSCO)" at bounding box center [261, 207] width 271 height 21
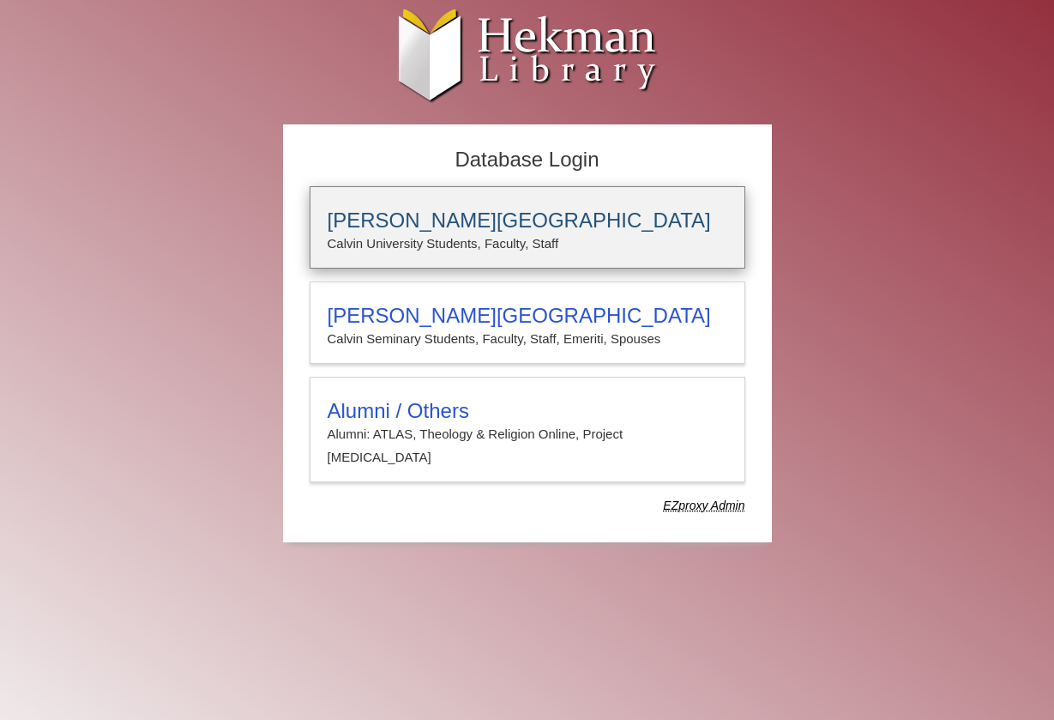
click at [434, 204] on div "[PERSON_NAME][GEOGRAPHIC_DATA] [PERSON_NAME] University Students, Faculty, Staff" at bounding box center [528, 227] width 436 height 82
